Goal: Find specific page/section: Find specific page/section

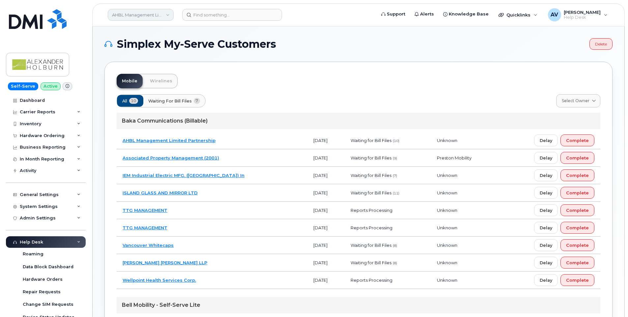
click at [163, 14] on link "AHBL Management Limited Partnership" at bounding box center [141, 15] width 66 height 12
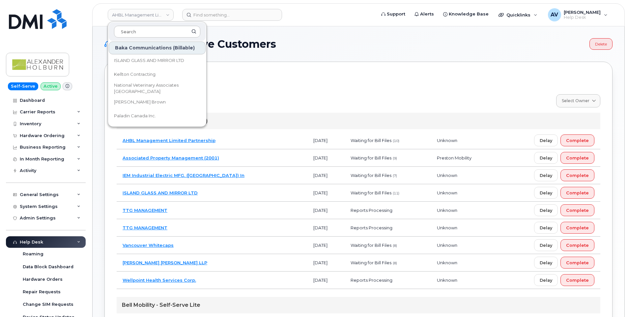
scroll to position [165, 0]
click at [151, 79] on link "[PERSON_NAME] Brown" at bounding box center [157, 77] width 97 height 13
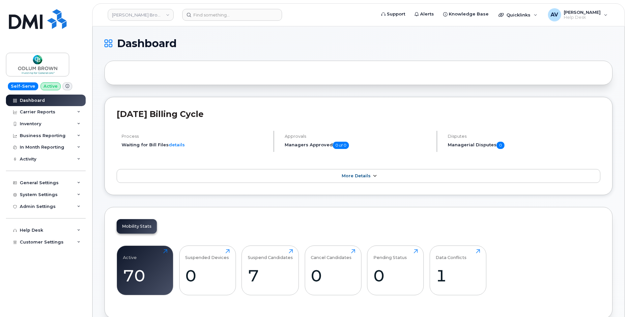
click at [348, 173] on link "More Details" at bounding box center [359, 176] width 484 height 14
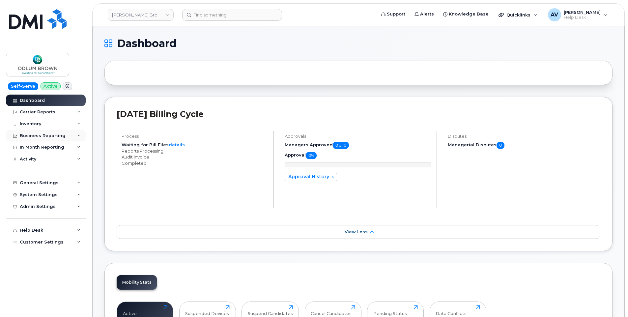
click at [56, 137] on div "Business Reporting" at bounding box center [43, 135] width 46 height 5
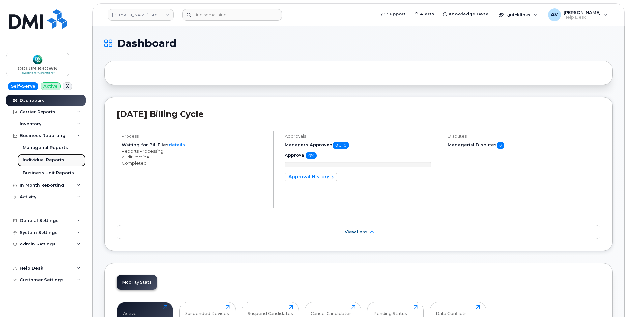
click at [51, 160] on div "Individual Reports" at bounding box center [44, 160] width 42 height 6
